Goal: Use online tool/utility: Utilize a website feature to perform a specific function

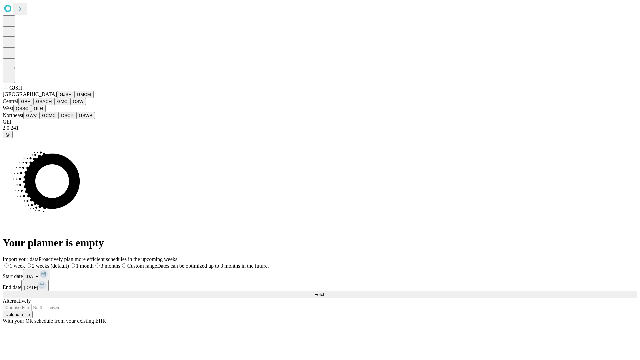
click at [57, 98] on button "GJSH" at bounding box center [65, 94] width 17 height 7
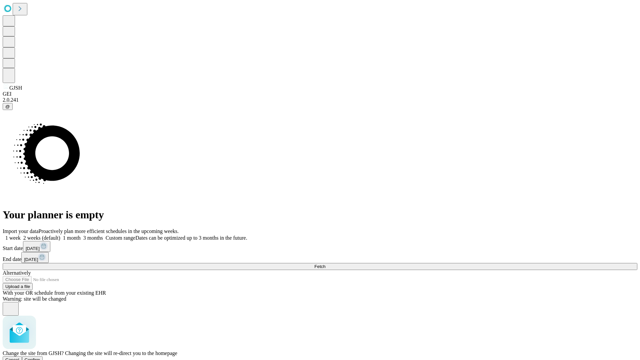
click at [40, 357] on span "Confirm" at bounding box center [33, 359] width 16 height 5
click at [60, 235] on label "2 weeks (default)" at bounding box center [41, 238] width 40 height 6
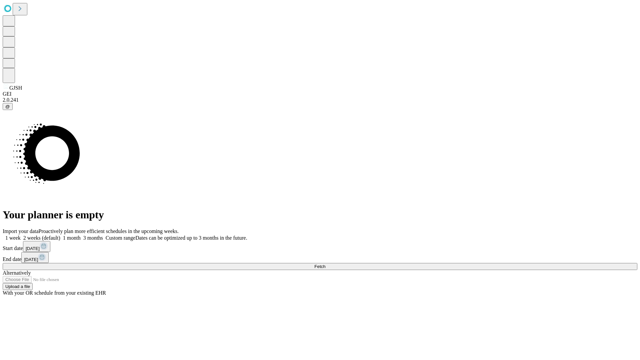
click at [325, 264] on span "Fetch" at bounding box center [319, 266] width 11 height 5
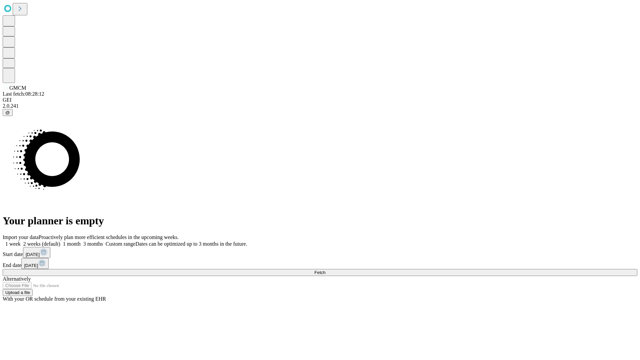
click at [60, 241] on label "2 weeks (default)" at bounding box center [41, 244] width 40 height 6
click at [325, 270] on span "Fetch" at bounding box center [319, 272] width 11 height 5
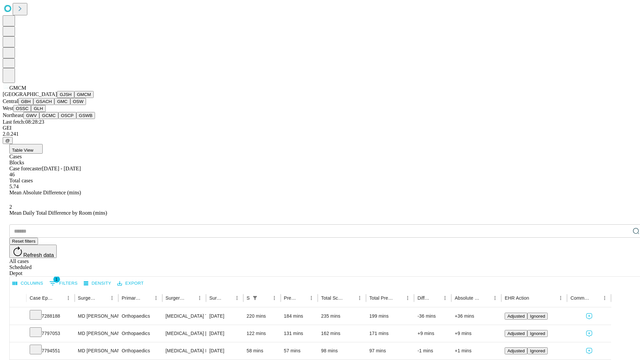
click at [33, 105] on button "GBH" at bounding box center [25, 101] width 15 height 7
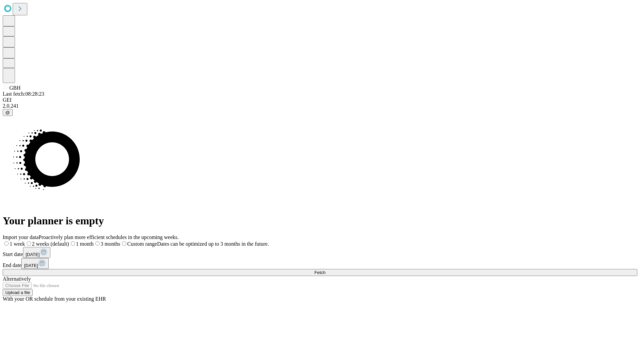
click at [69, 241] on label "2 weeks (default)" at bounding box center [47, 244] width 44 height 6
click at [325, 270] on span "Fetch" at bounding box center [319, 272] width 11 height 5
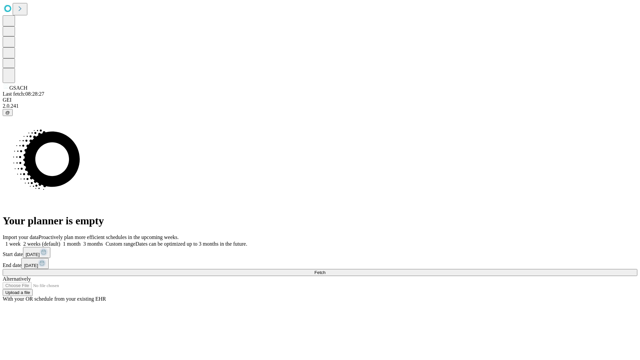
click at [60, 241] on label "2 weeks (default)" at bounding box center [41, 244] width 40 height 6
click at [325, 270] on span "Fetch" at bounding box center [319, 272] width 11 height 5
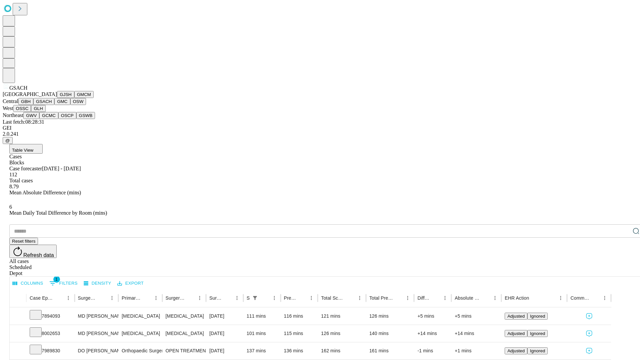
click at [54, 105] on button "GMC" at bounding box center [62, 101] width 16 height 7
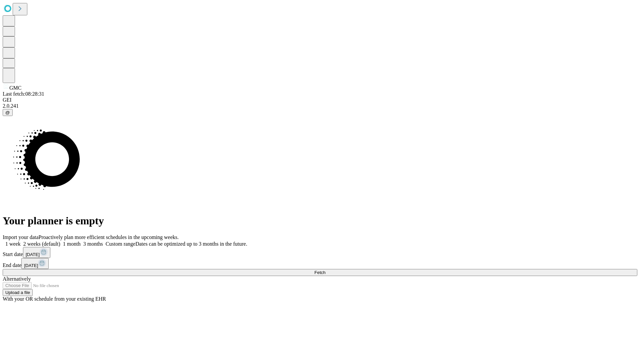
click at [60, 241] on label "2 weeks (default)" at bounding box center [41, 244] width 40 height 6
click at [325, 270] on span "Fetch" at bounding box center [319, 272] width 11 height 5
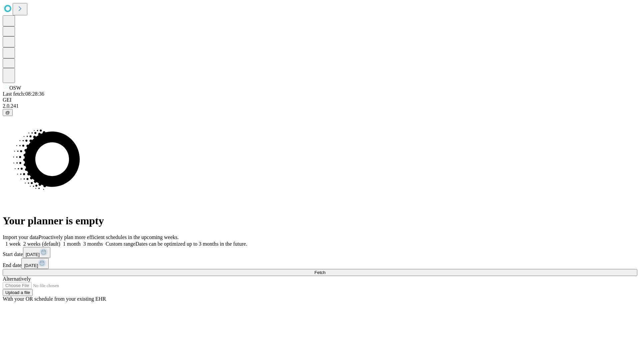
click at [60, 241] on label "2 weeks (default)" at bounding box center [41, 244] width 40 height 6
click at [325, 270] on span "Fetch" at bounding box center [319, 272] width 11 height 5
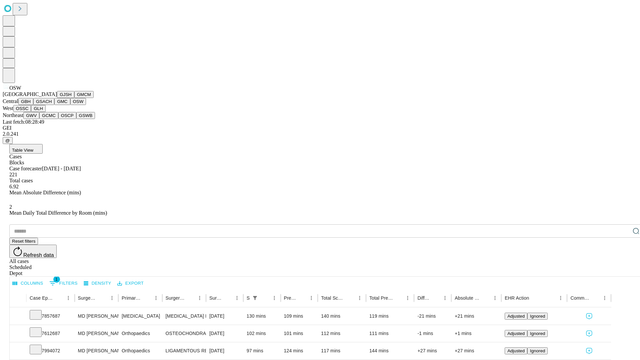
click at [31, 112] on button "OSSC" at bounding box center [22, 108] width 18 height 7
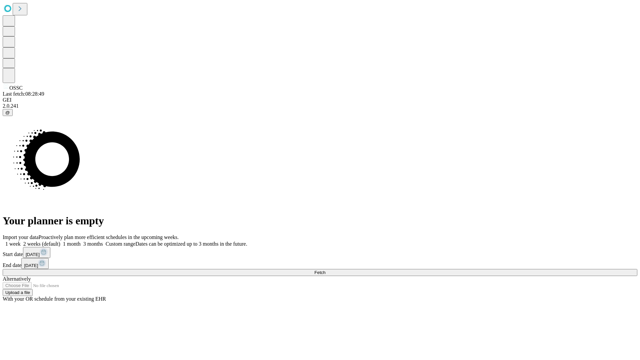
click at [60, 241] on label "2 weeks (default)" at bounding box center [41, 244] width 40 height 6
click at [325, 270] on span "Fetch" at bounding box center [319, 272] width 11 height 5
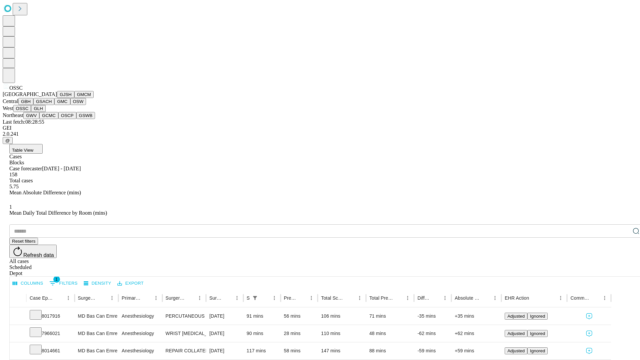
click at [45, 112] on button "GLH" at bounding box center [38, 108] width 14 height 7
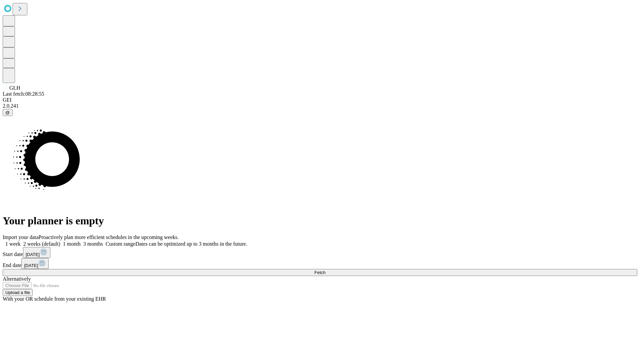
click at [60, 241] on label "2 weeks (default)" at bounding box center [41, 244] width 40 height 6
click at [325, 270] on span "Fetch" at bounding box center [319, 272] width 11 height 5
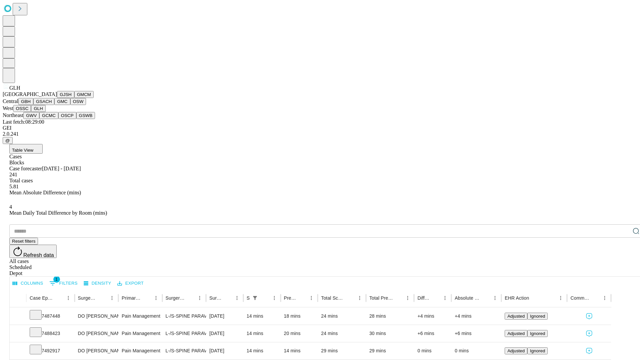
click at [39, 119] on button "GWV" at bounding box center [31, 115] width 16 height 7
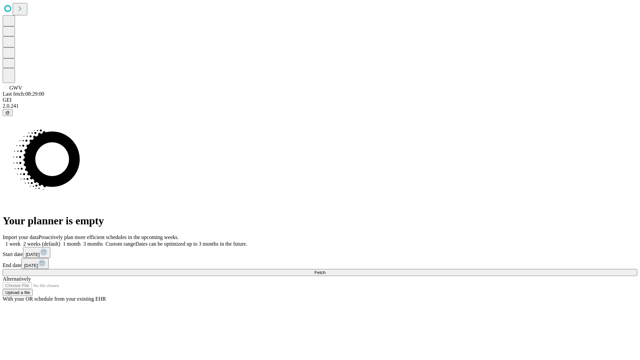
click at [60, 241] on label "2 weeks (default)" at bounding box center [41, 244] width 40 height 6
click at [325, 270] on span "Fetch" at bounding box center [319, 272] width 11 height 5
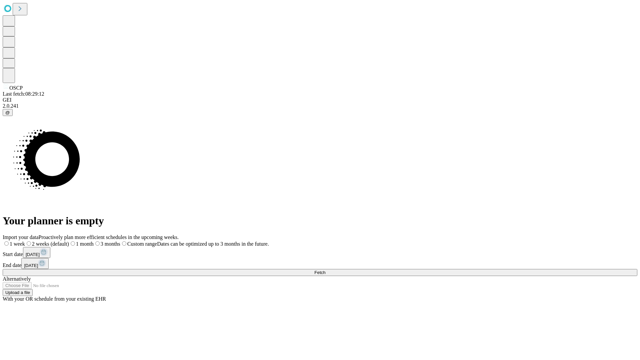
click at [325, 270] on span "Fetch" at bounding box center [319, 272] width 11 height 5
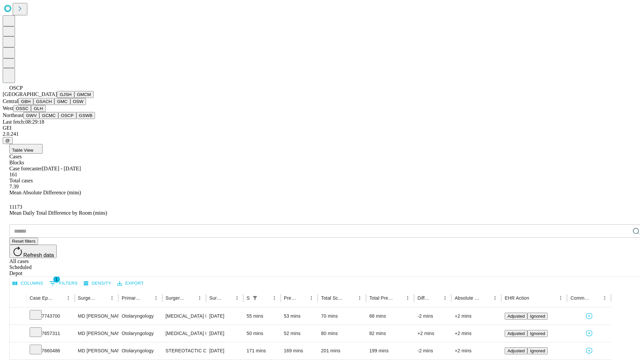
click at [76, 119] on button "GSWB" at bounding box center [85, 115] width 19 height 7
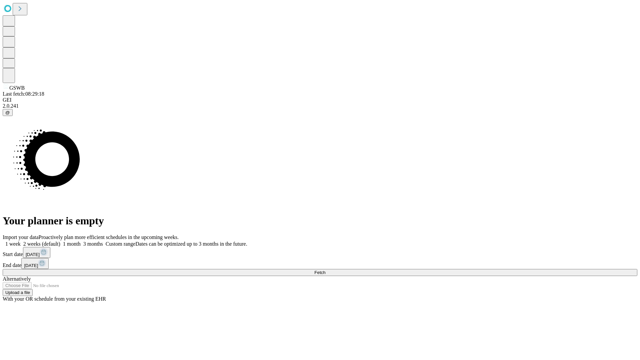
click at [60, 241] on label "2 weeks (default)" at bounding box center [41, 244] width 40 height 6
click at [325, 270] on span "Fetch" at bounding box center [319, 272] width 11 height 5
